Goal: Use online tool/utility

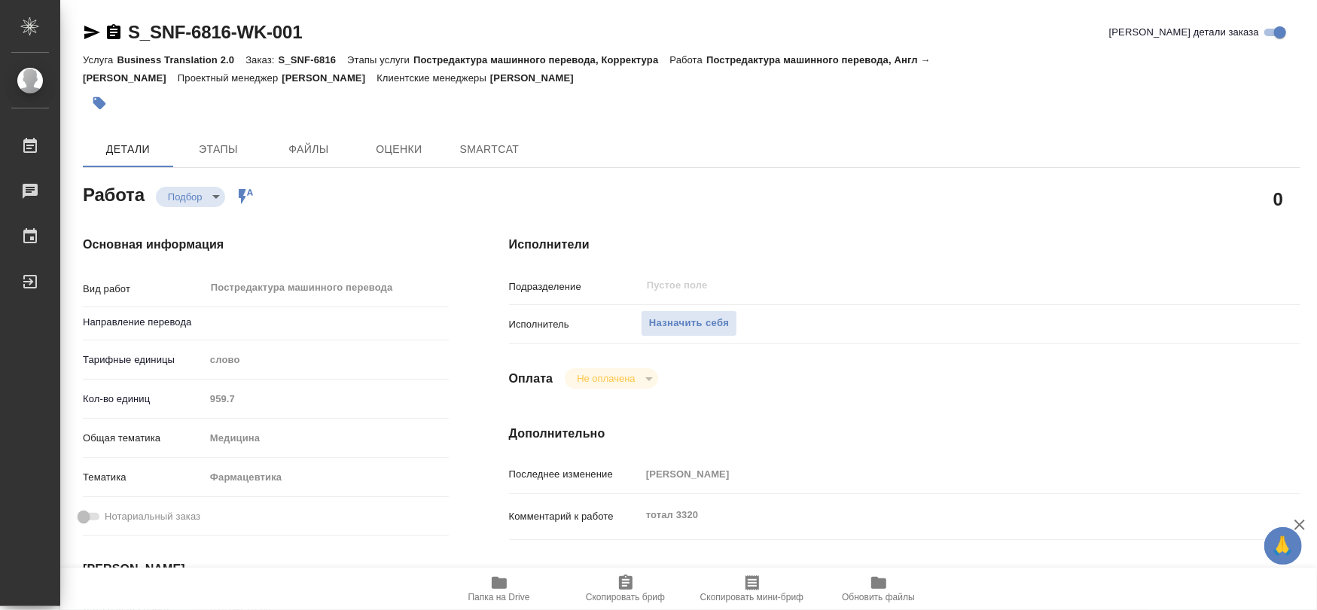
type textarea "x"
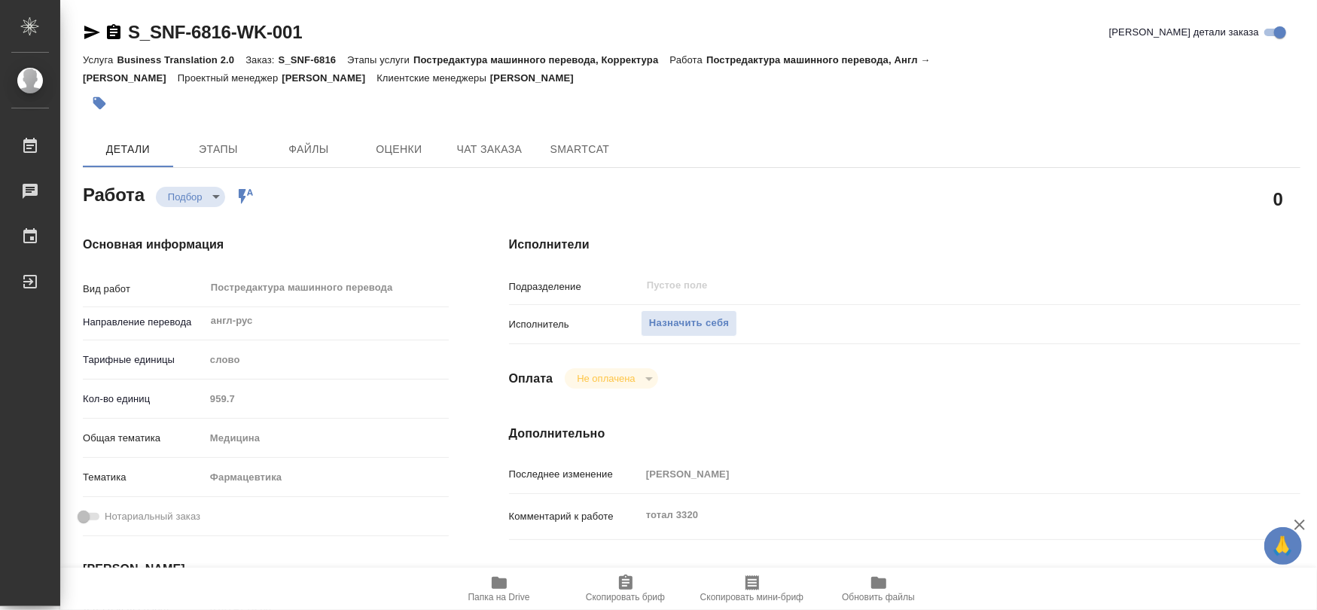
type input "англ-рус"
type textarea "x"
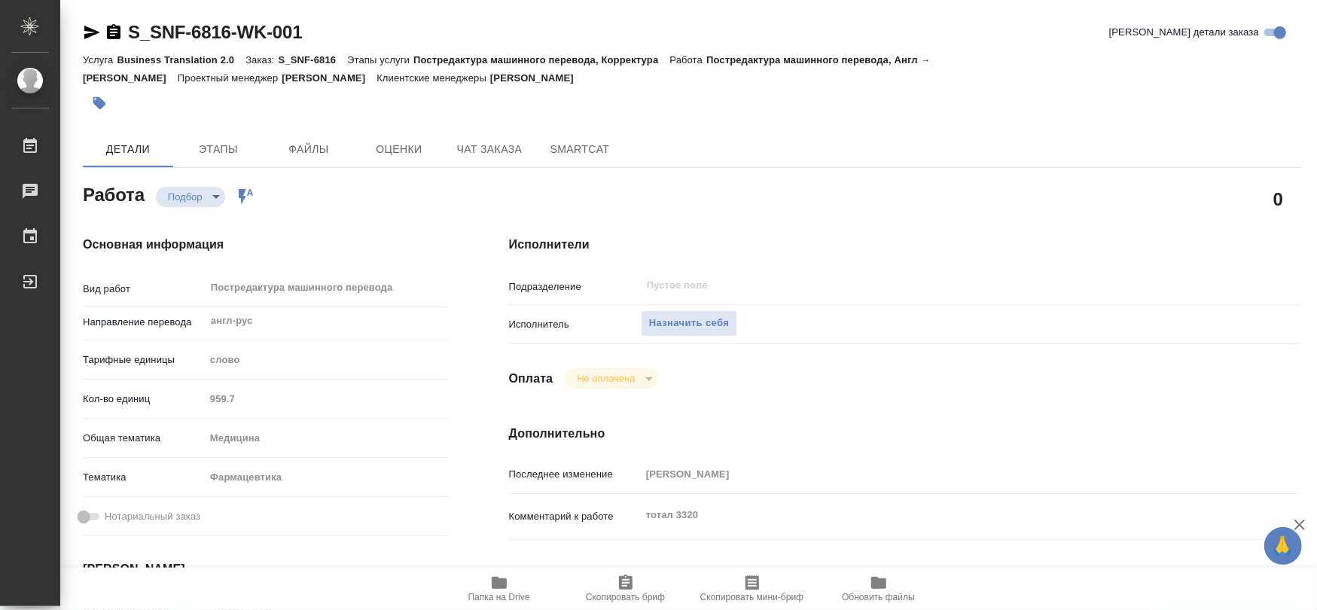
type textarea "x"
click at [494, 578] on icon "button" at bounding box center [499, 583] width 15 height 12
type textarea "x"
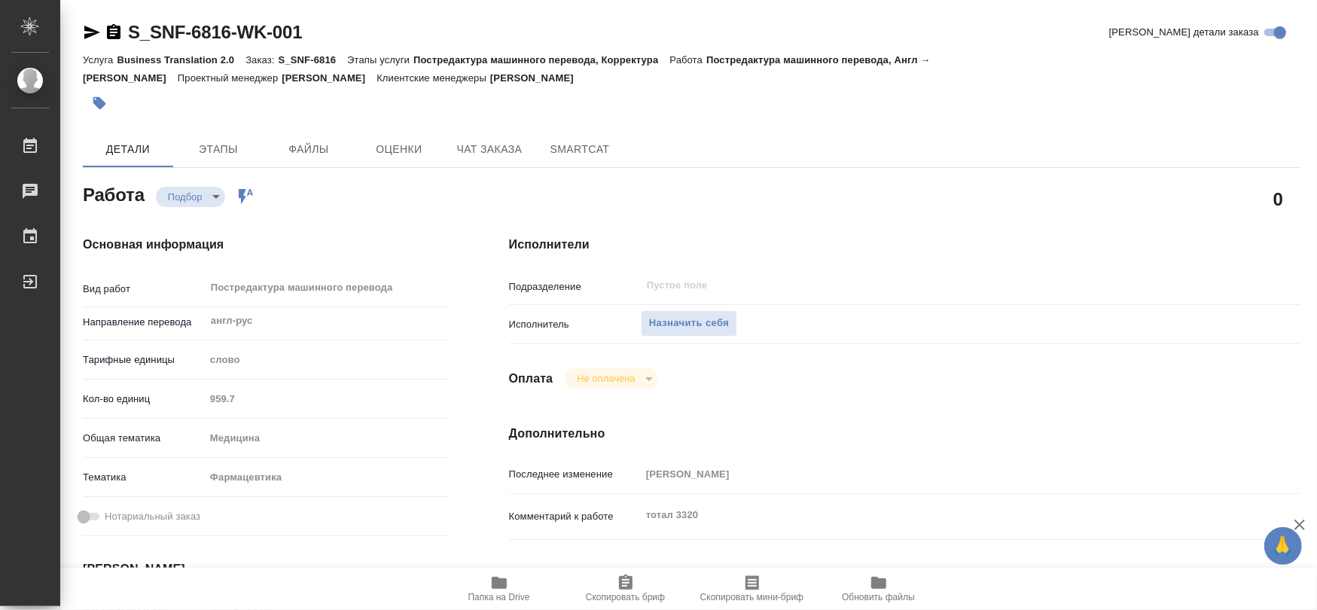
type textarea "x"
